Goal: Check status: Check status

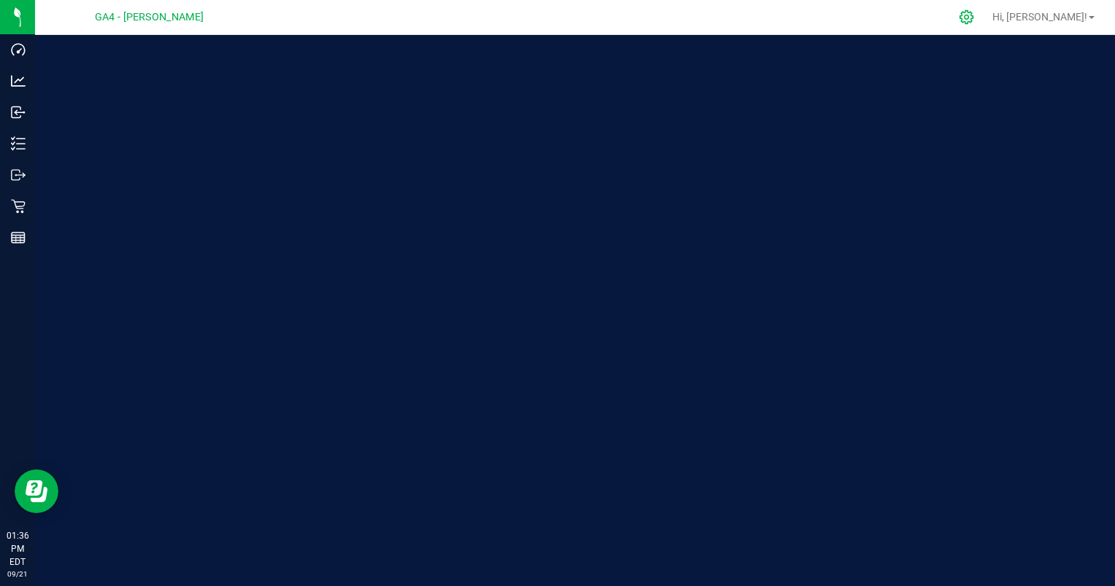
click at [974, 20] on icon at bounding box center [965, 16] width 15 height 15
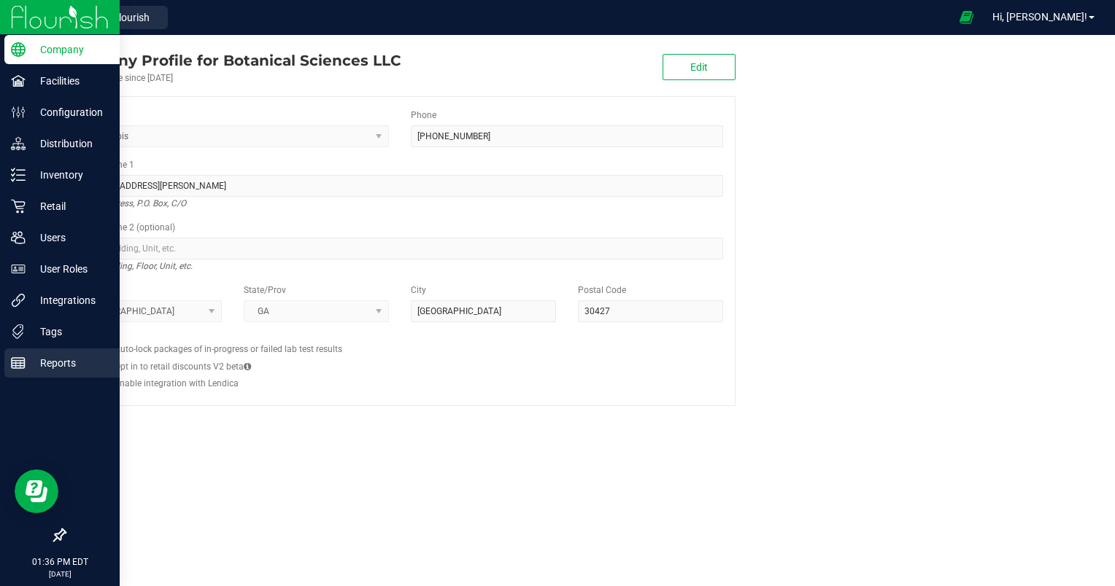
click at [11, 363] on icon at bounding box center [18, 363] width 15 height 15
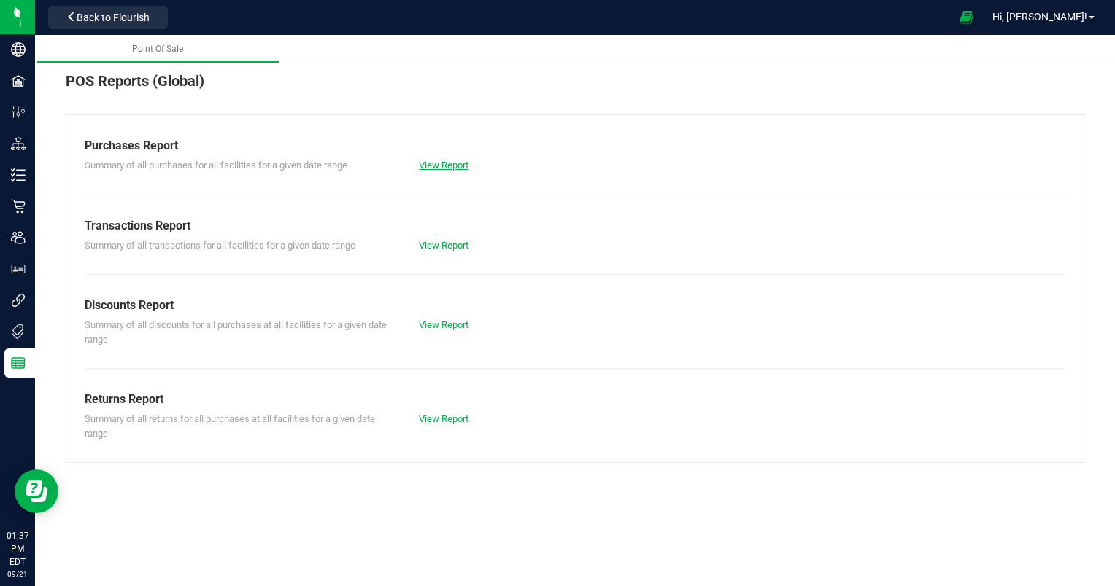
click at [446, 166] on link "View Report" at bounding box center [444, 165] width 50 height 11
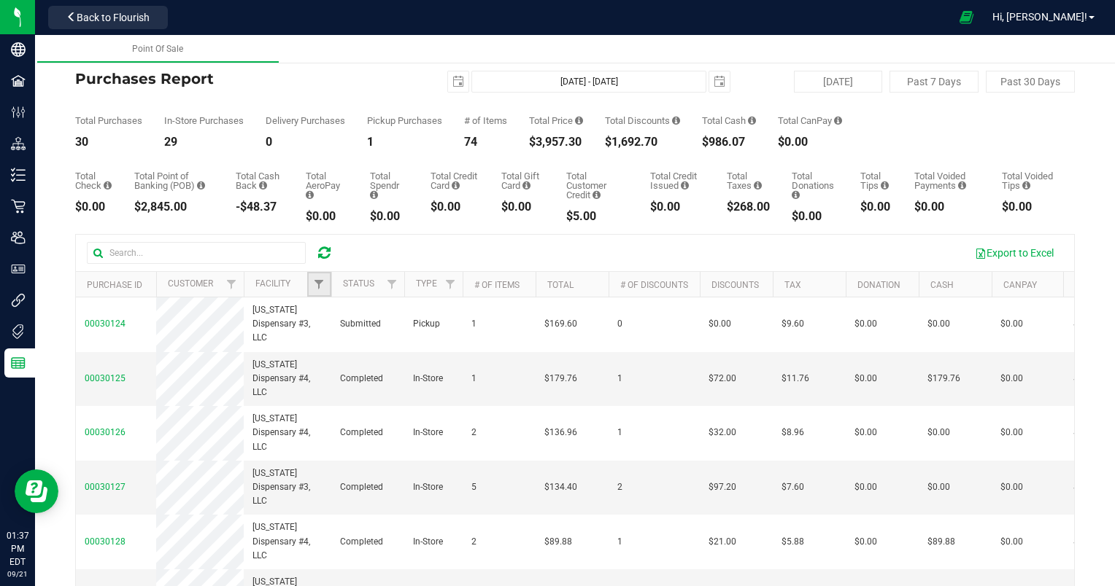
click at [323, 295] on link "Filter" at bounding box center [319, 284] width 24 height 25
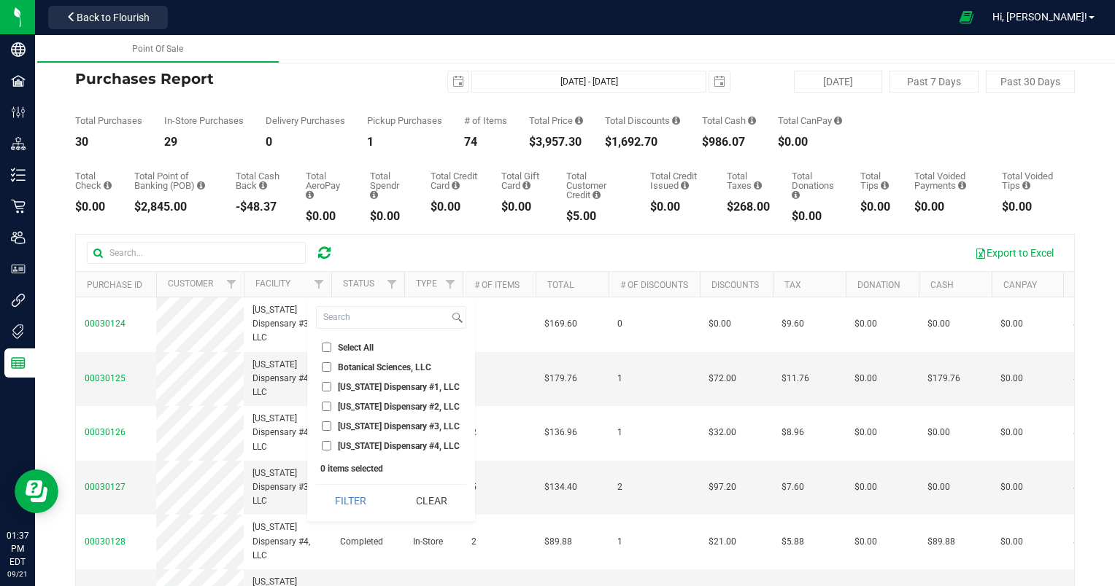
click at [338, 443] on span "[US_STATE] Dispensary #4, LLC" at bounding box center [399, 446] width 122 height 9
click at [331, 443] on input "[US_STATE] Dispensary #4, LLC" at bounding box center [326, 445] width 9 height 9
checkbox input "true"
click at [356, 508] on button "Filter" at bounding box center [351, 501] width 70 height 32
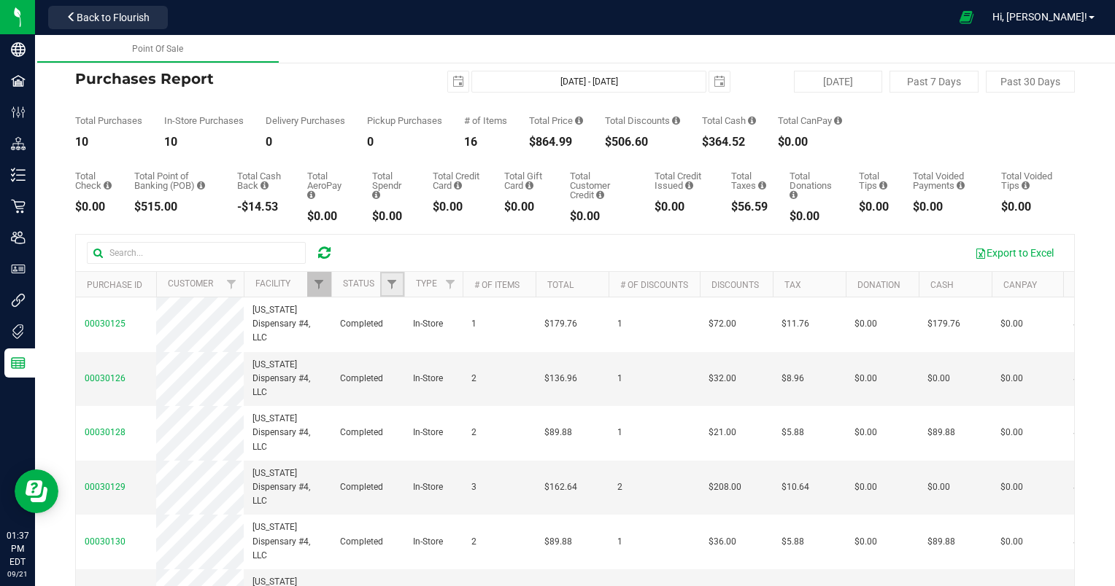
click at [390, 295] on link "Filter" at bounding box center [392, 284] width 24 height 25
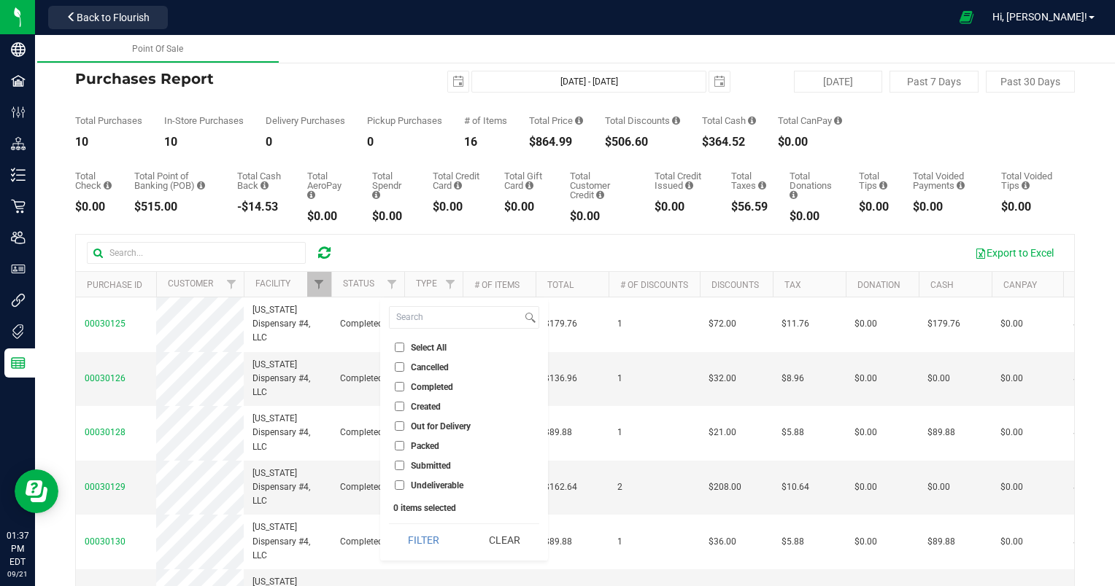
click at [423, 387] on span "Completed" at bounding box center [432, 387] width 42 height 9
click at [404, 387] on input "Completed" at bounding box center [399, 386] width 9 height 9
checkbox input "true"
click at [427, 531] on button "Filter" at bounding box center [424, 540] width 70 height 32
